Goal: Find specific page/section: Find specific page/section

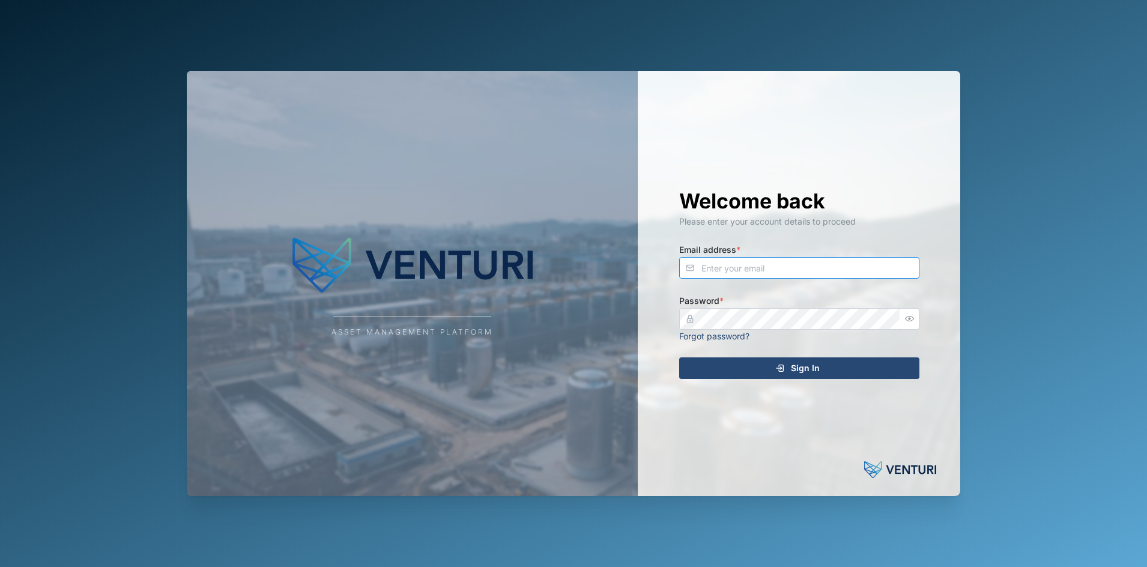
type input "[EMAIL_ADDRESS][DOMAIN_NAME]"
click at [699, 367] on div "Sign In" at bounding box center [797, 368] width 221 height 20
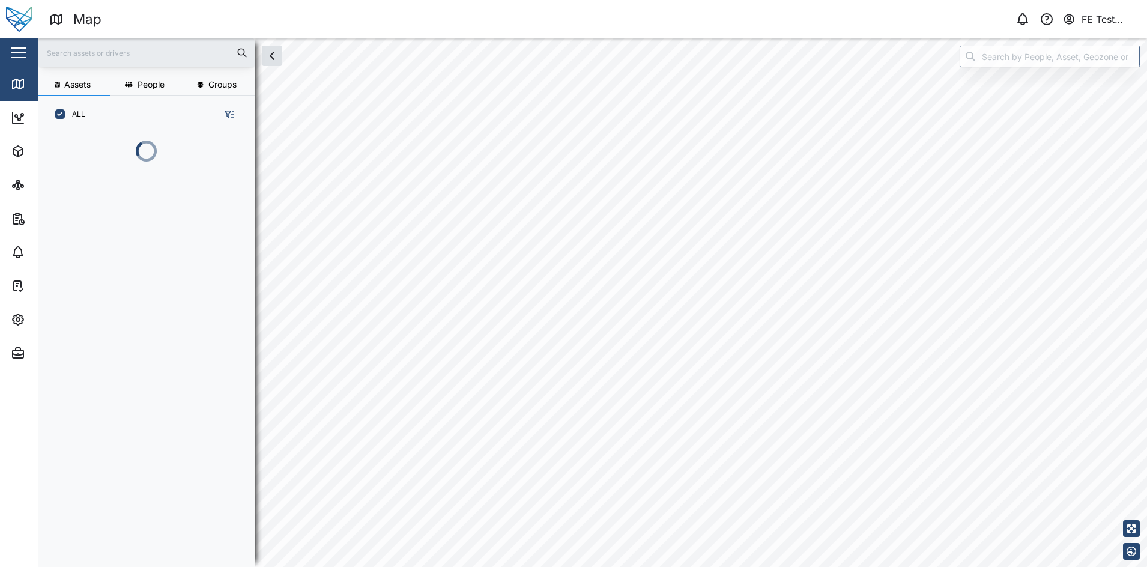
scroll to position [417, 186]
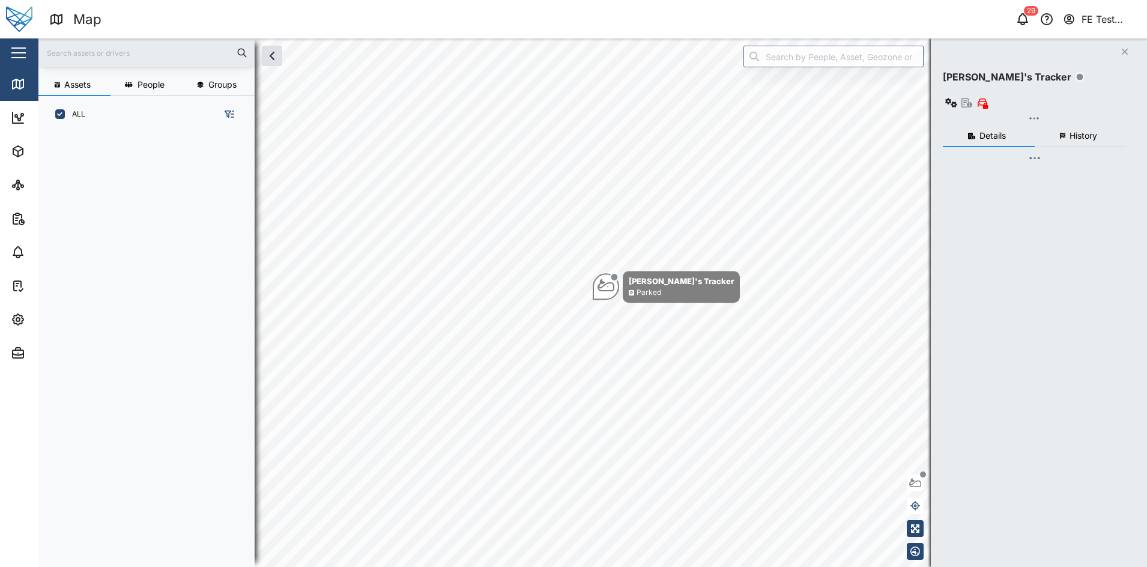
click at [4, 58] on div "Close" at bounding box center [78, 52] width 156 height 29
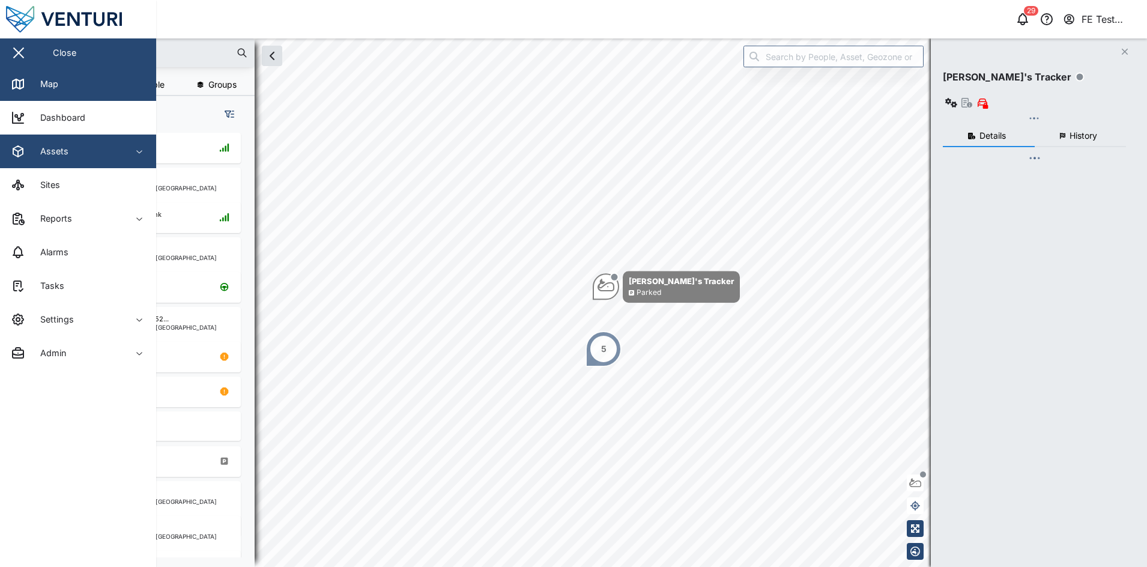
click at [84, 146] on div "Assets" at bounding box center [65, 151] width 109 height 14
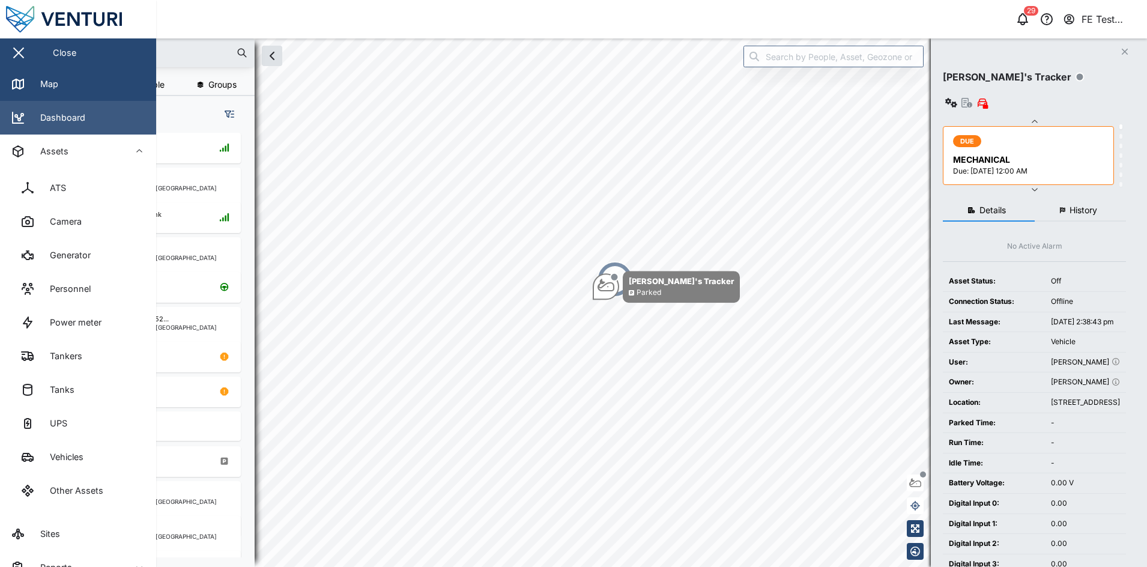
click at [91, 106] on link "Dashboard" at bounding box center [78, 118] width 156 height 34
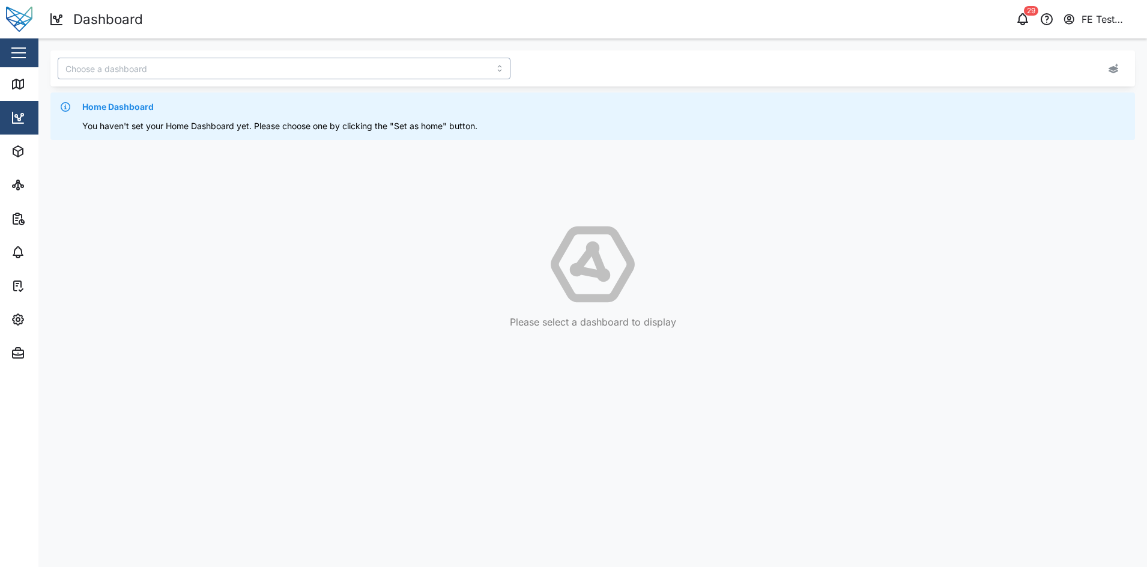
click at [237, 61] on input "search" at bounding box center [284, 69] width 453 height 22
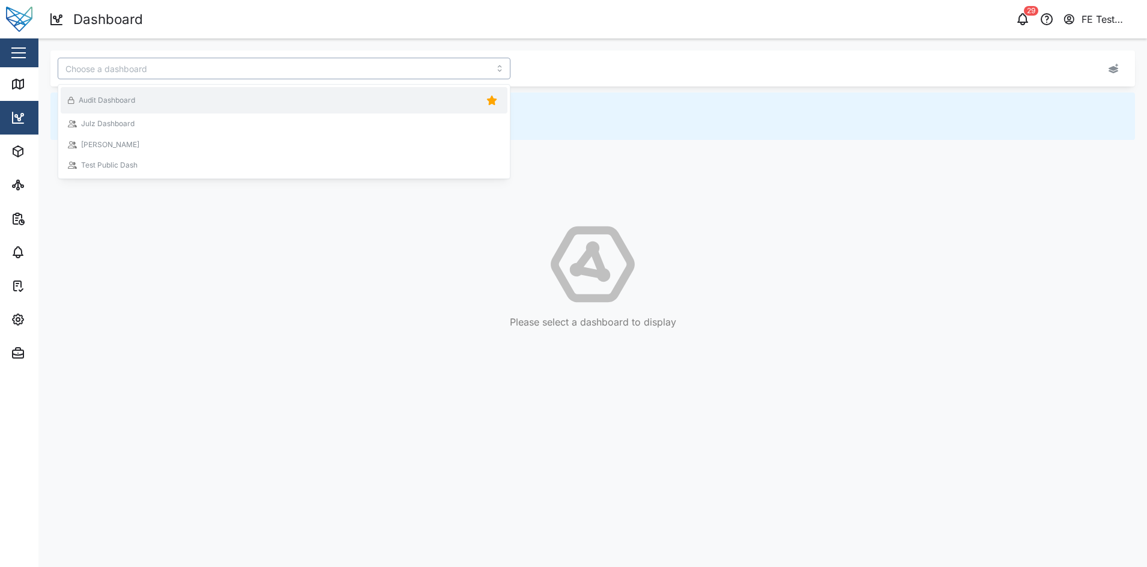
click at [265, 101] on div "Audit Dashboard" at bounding box center [284, 100] width 432 height 17
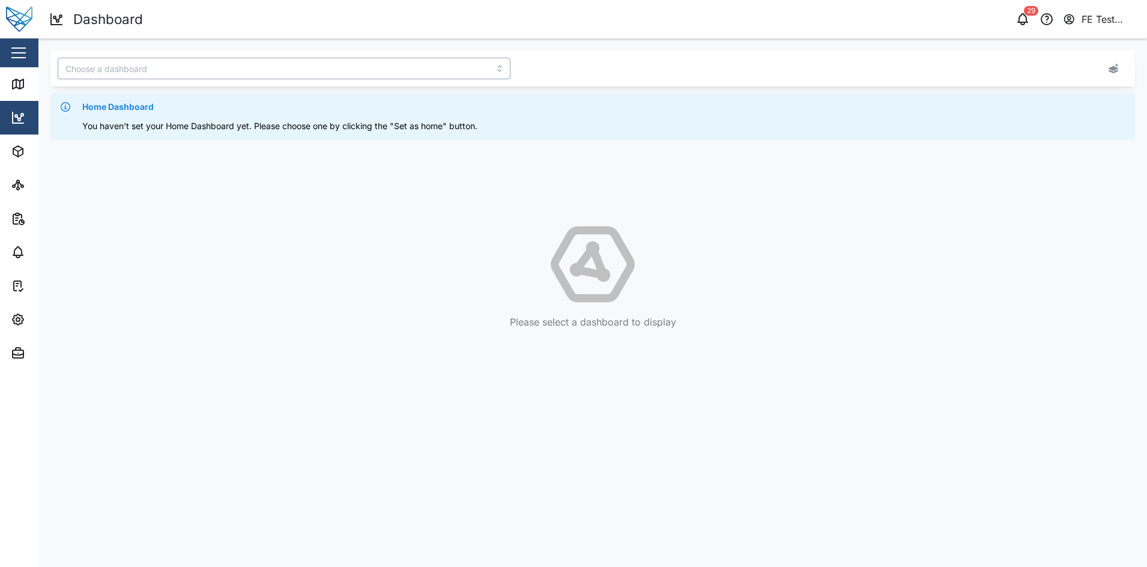
type input "Audit Dashboard"
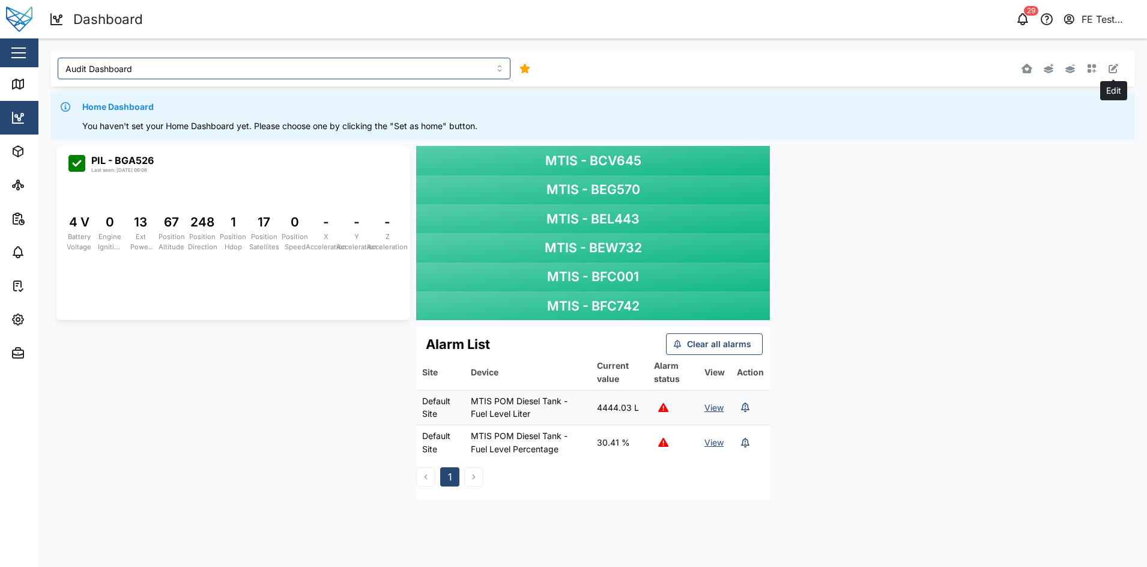
click at [1113, 70] on icon "button" at bounding box center [1113, 69] width 10 height 10
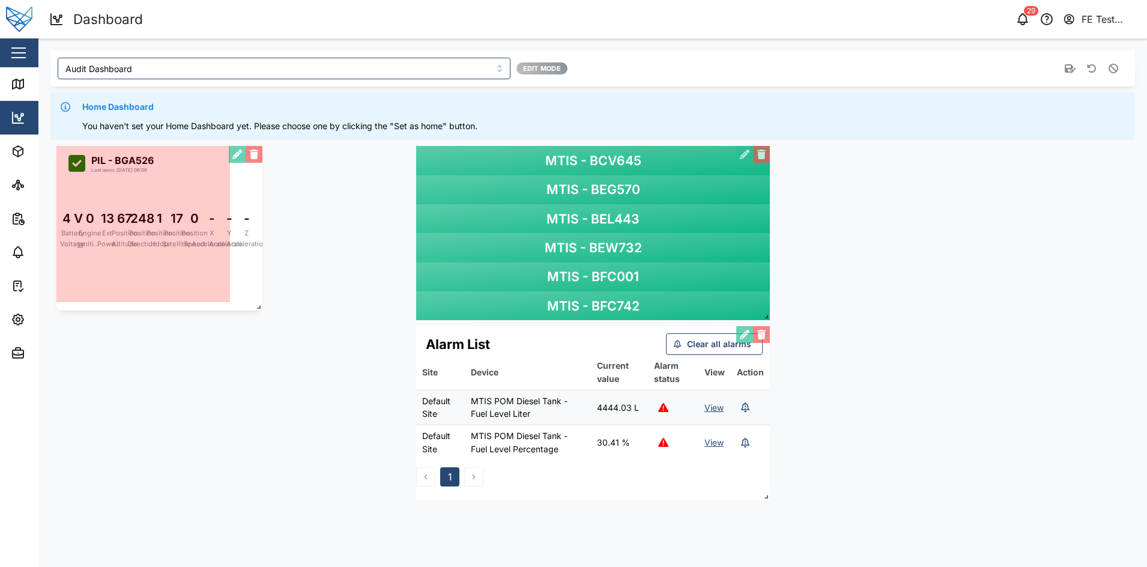
drag, startPoint x: 407, startPoint y: 312, endPoint x: 259, endPoint y: 302, distance: 148.1
click at [259, 302] on span at bounding box center [256, 304] width 12 height 12
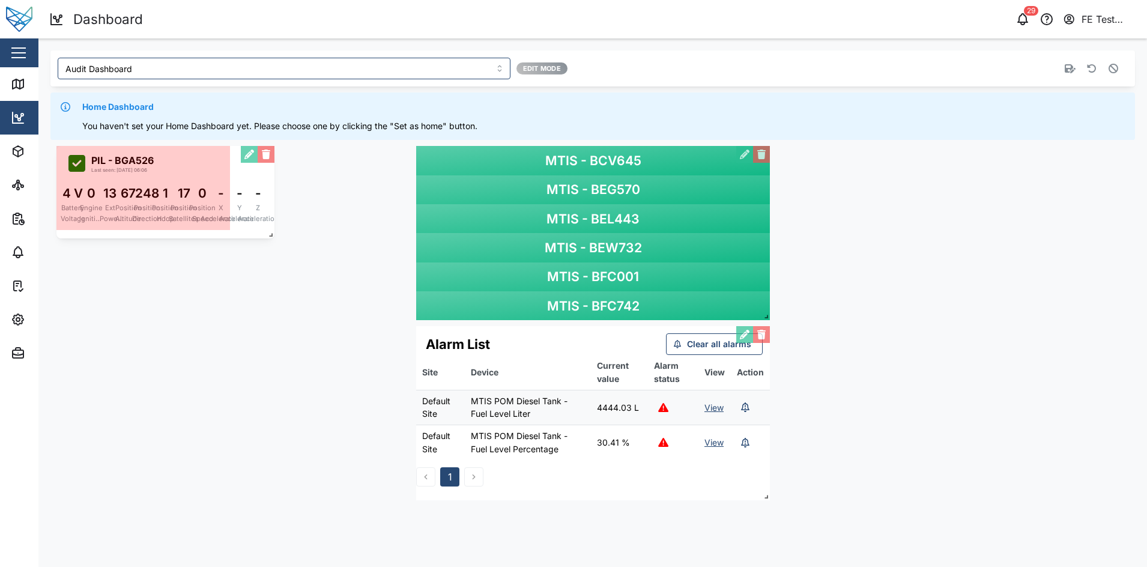
drag, startPoint x: 228, startPoint y: 292, endPoint x: 273, endPoint y: 229, distance: 77.6
click at [273, 229] on span at bounding box center [268, 232] width 12 height 12
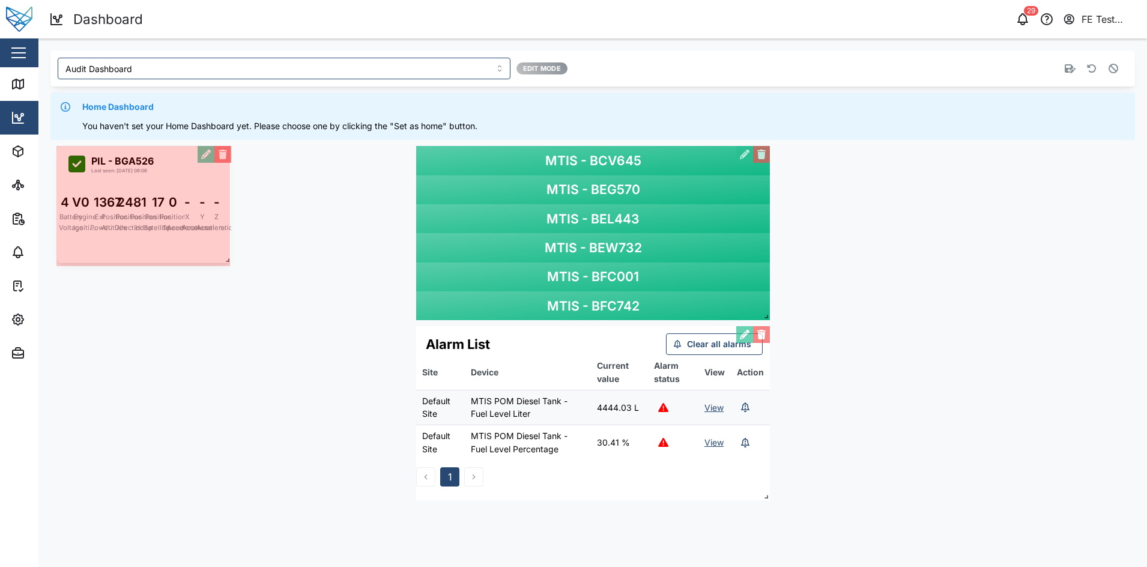
drag, startPoint x: 227, startPoint y: 229, endPoint x: 228, endPoint y: 264, distance: 35.4
